Goal: Transaction & Acquisition: Obtain resource

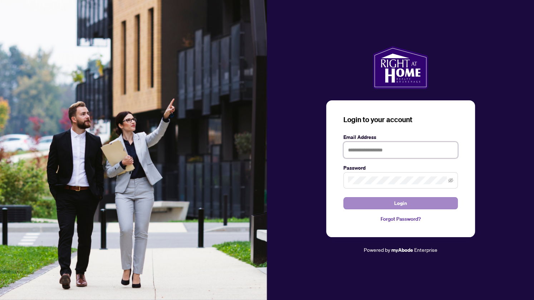
type input "**********"
click at [404, 201] on span "Login" at bounding box center [400, 203] width 13 height 11
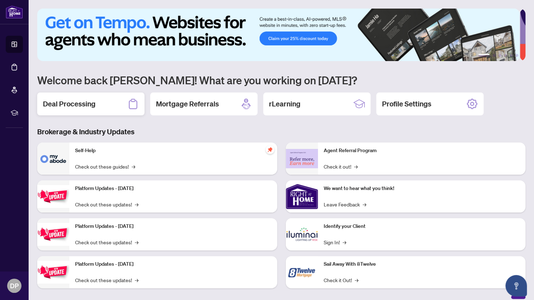
click at [71, 103] on h2 "Deal Processing" at bounding box center [69, 104] width 53 height 10
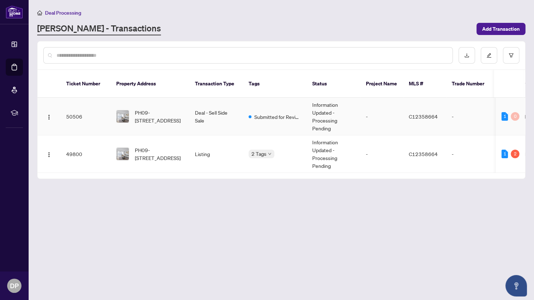
click at [208, 103] on td "Deal - Sell Side Sale" at bounding box center [216, 117] width 54 height 38
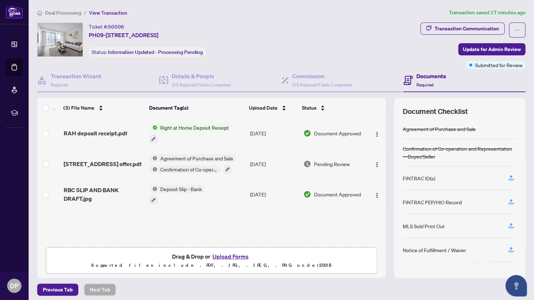
click at [168, 126] on span "Right at Home Deposit Receipt" at bounding box center [194, 128] width 74 height 8
click at [184, 158] on span "Right at Home Deposit Receipt" at bounding box center [192, 162] width 74 height 8
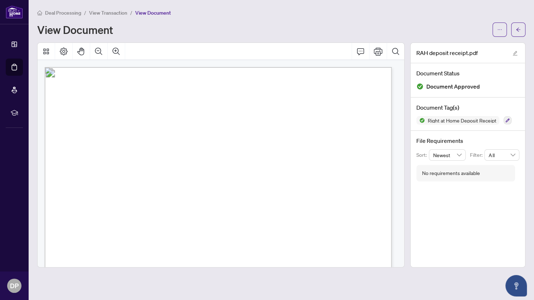
click at [434, 86] on span "Document Approved" at bounding box center [453, 87] width 54 height 10
click at [46, 51] on icon "Thumbnails" at bounding box center [46, 51] width 9 height 9
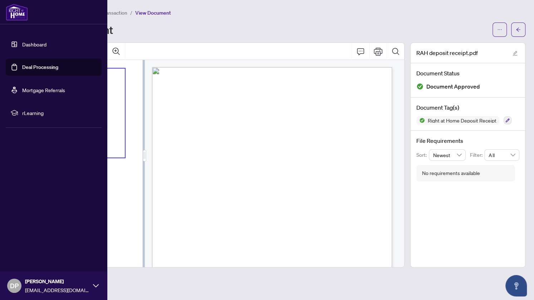
click at [39, 45] on link "Dashboard" at bounding box center [34, 44] width 24 height 6
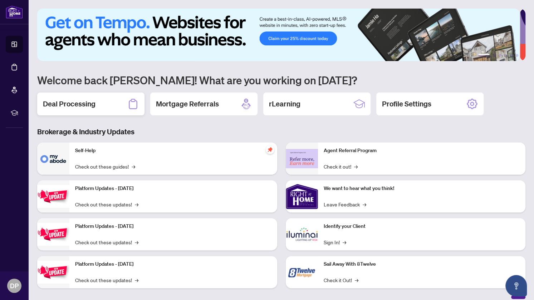
click at [70, 101] on h2 "Deal Processing" at bounding box center [69, 104] width 53 height 10
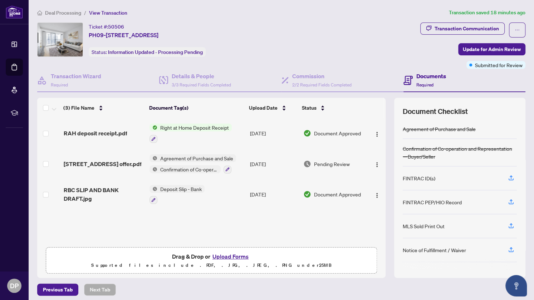
click at [49, 132] on td at bounding box center [48, 133] width 23 height 31
click at [333, 132] on span "Document Approved" at bounding box center [337, 133] width 47 height 8
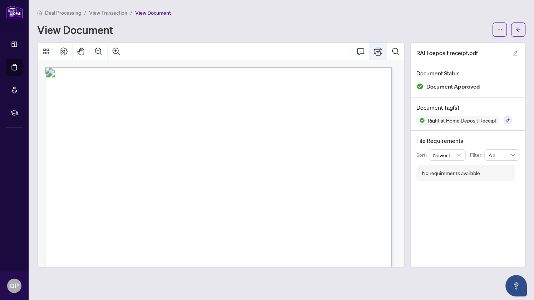
click at [380, 51] on icon "Print" at bounding box center [378, 52] width 9 height 8
click at [514, 52] on icon "edit" at bounding box center [515, 53] width 5 height 5
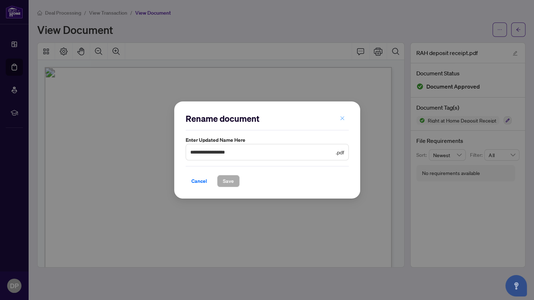
click at [337, 118] on button "button" at bounding box center [342, 118] width 14 height 12
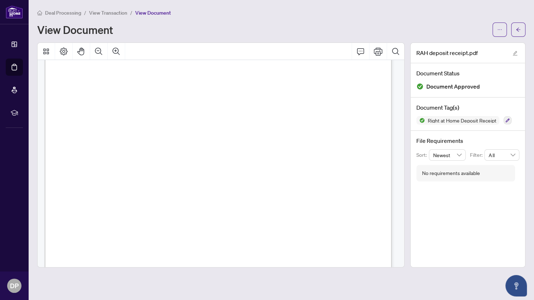
scroll to position [107, 0]
click at [63, 48] on icon "Page Layout" at bounding box center [63, 51] width 9 height 9
click at [362, 52] on icon "Comment" at bounding box center [360, 51] width 9 height 9
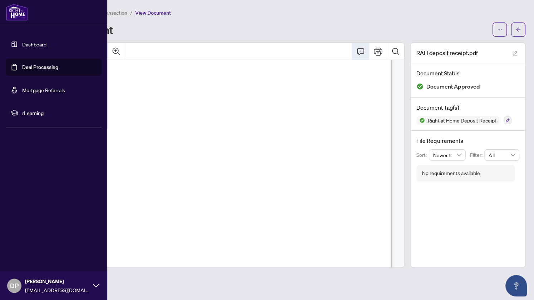
click at [29, 42] on link "Dashboard" at bounding box center [34, 44] width 24 height 6
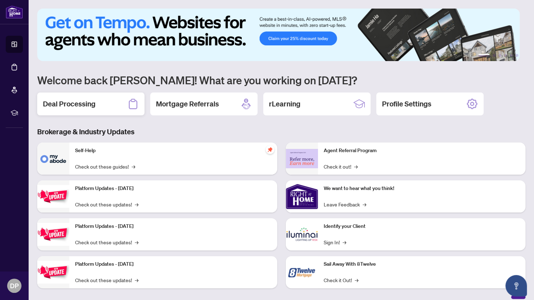
click at [81, 99] on h2 "Deal Processing" at bounding box center [69, 104] width 53 height 10
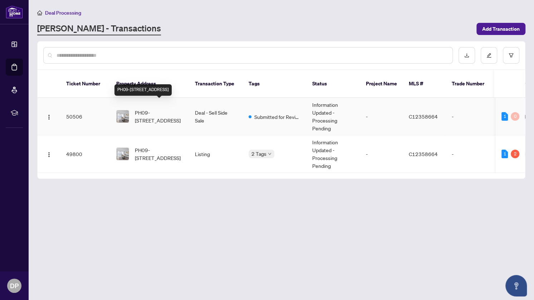
click at [153, 109] on span "PH09-[STREET_ADDRESS]" at bounding box center [159, 117] width 49 height 16
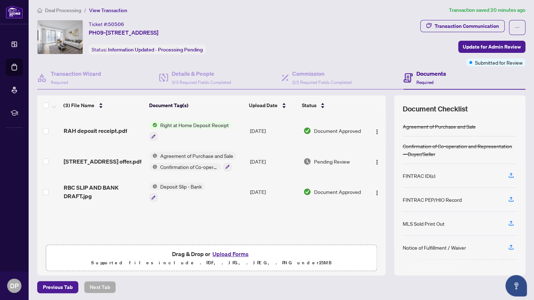
scroll to position [3, 0]
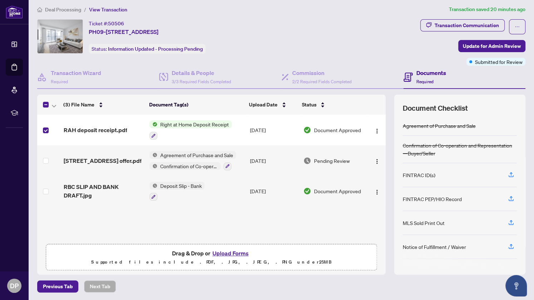
click at [423, 71] on h4 "Documents" at bounding box center [431, 73] width 30 height 9
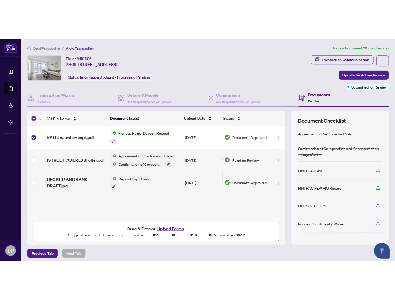
scroll to position [0, 0]
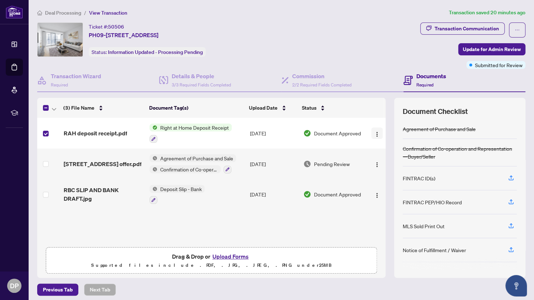
click at [374, 132] on img "button" at bounding box center [377, 135] width 6 height 6
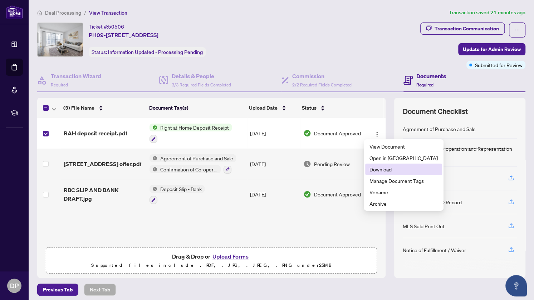
click at [381, 168] on span "Download" at bounding box center [403, 169] width 68 height 8
